Goal: Navigation & Orientation: Find specific page/section

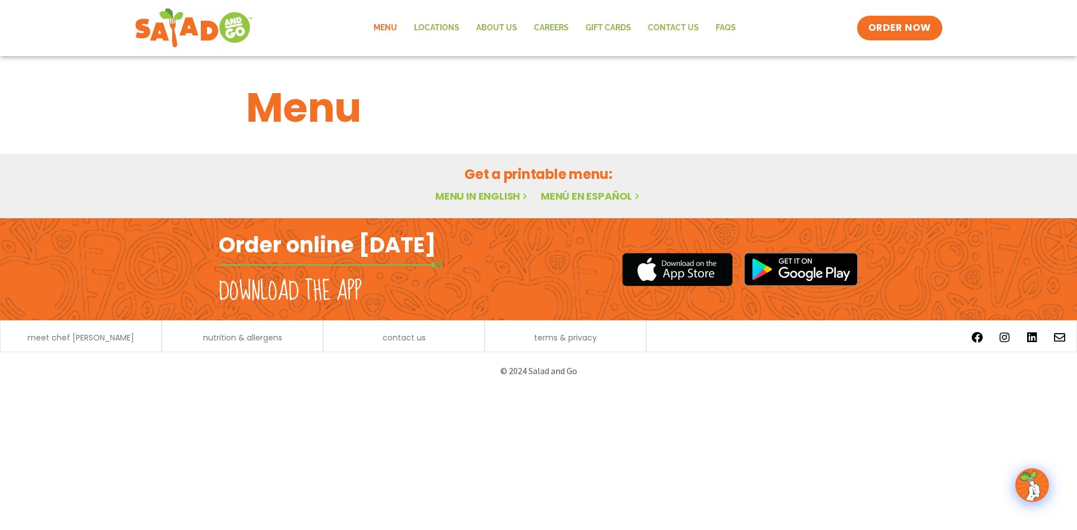
click at [498, 189] on link "Menu in English" at bounding box center [482, 196] width 94 height 14
click at [384, 31] on link "Menu" at bounding box center [385, 28] width 40 height 26
click at [874, 29] on span "ORDER NOW" at bounding box center [900, 28] width 70 height 15
